Goal: Transaction & Acquisition: Obtain resource

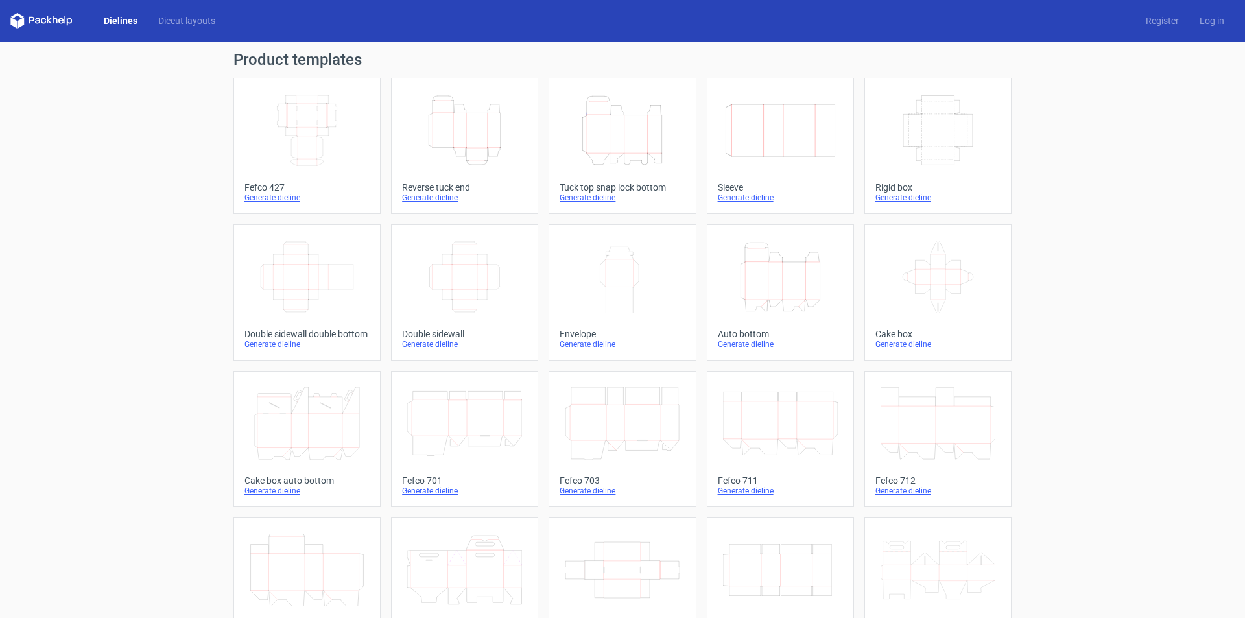
click at [630, 171] on div "Height Depth Width" at bounding box center [622, 130] width 125 height 83
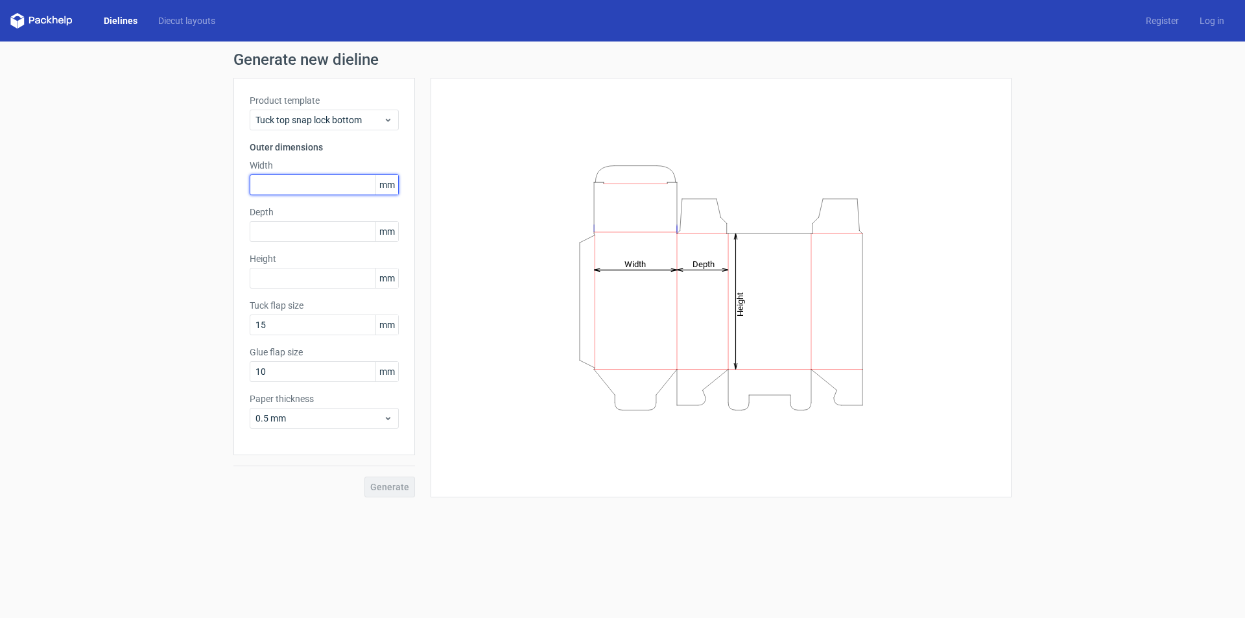
click at [277, 184] on input "text" at bounding box center [324, 184] width 149 height 21
type input "90"
click at [275, 228] on input "text" at bounding box center [324, 231] width 149 height 21
type input "90"
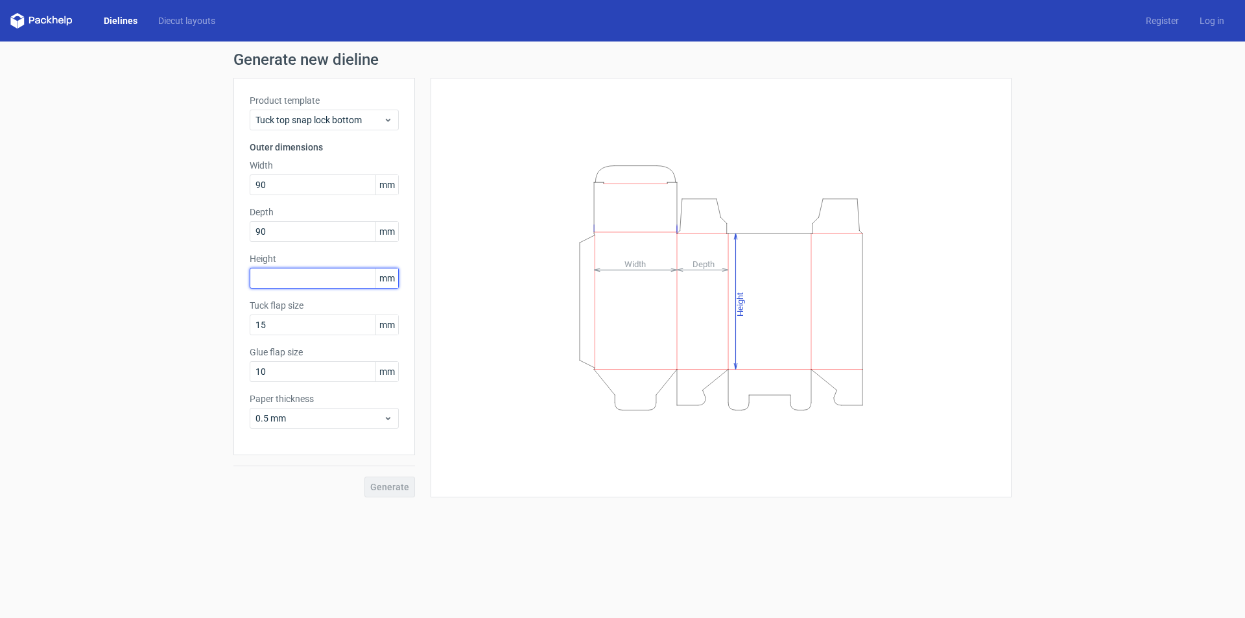
click at [277, 276] on input "text" at bounding box center [324, 278] width 149 height 21
type input "180"
click at [398, 486] on span "Generate" at bounding box center [389, 487] width 39 height 9
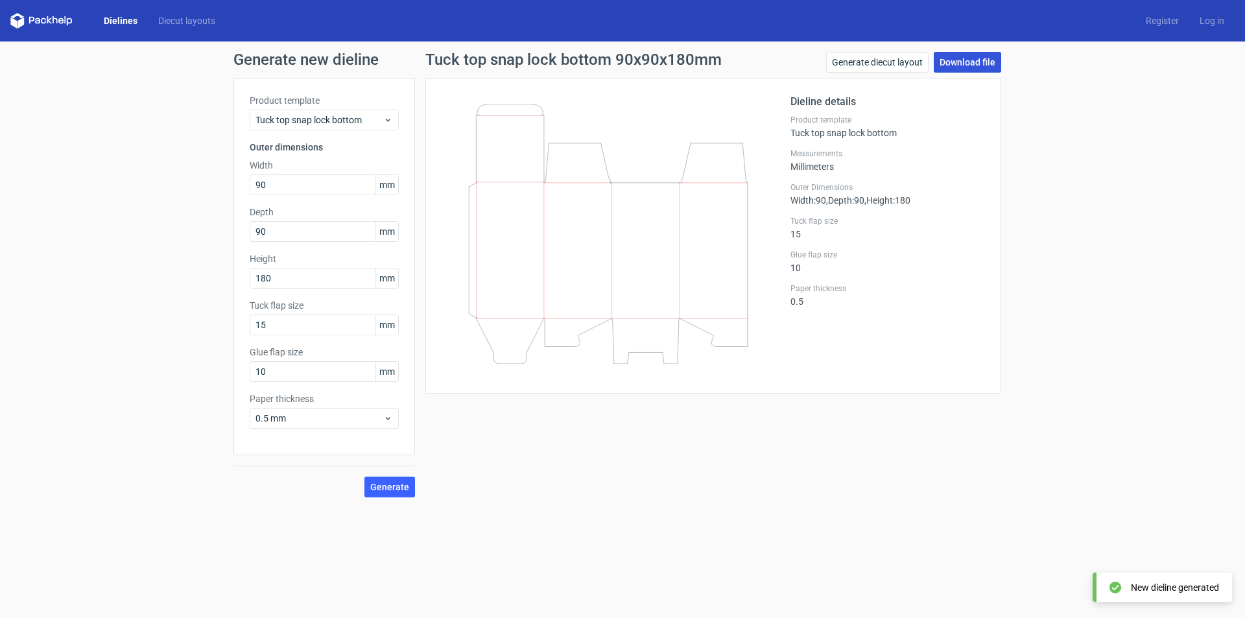
click at [953, 67] on link "Download file" at bounding box center [967, 62] width 67 height 21
